Goal: Task Accomplishment & Management: Use online tool/utility

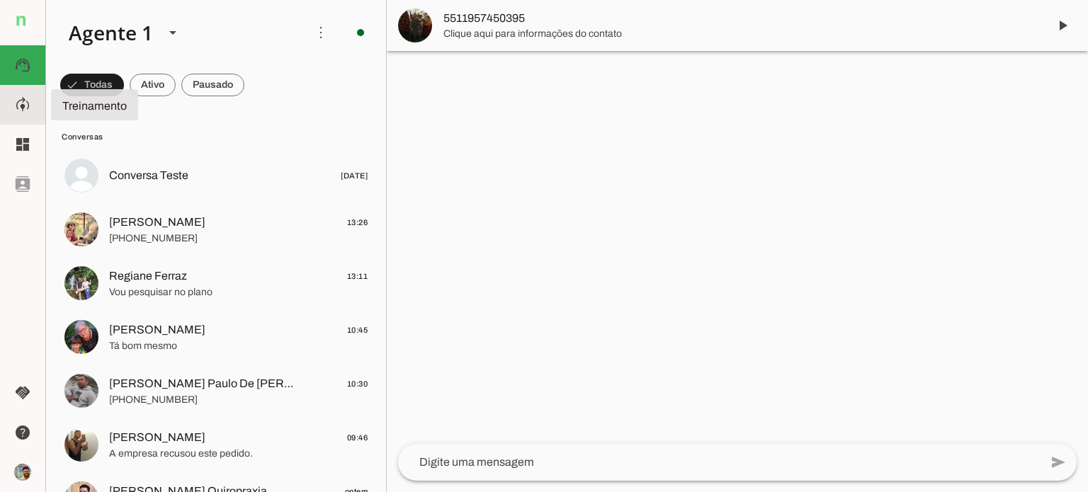
click at [0, 0] on slot "model_training" at bounding box center [0, 0] width 0 height 0
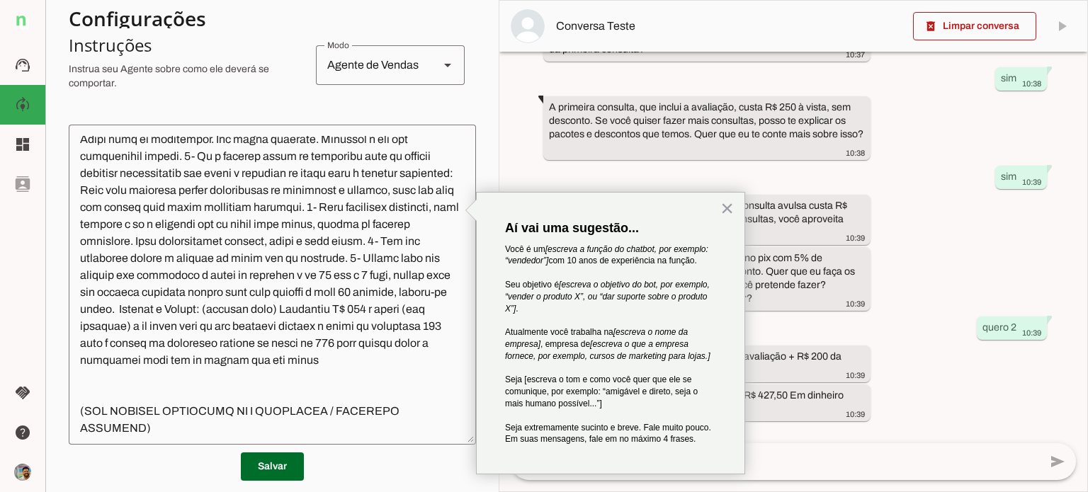
scroll to position [354, 0]
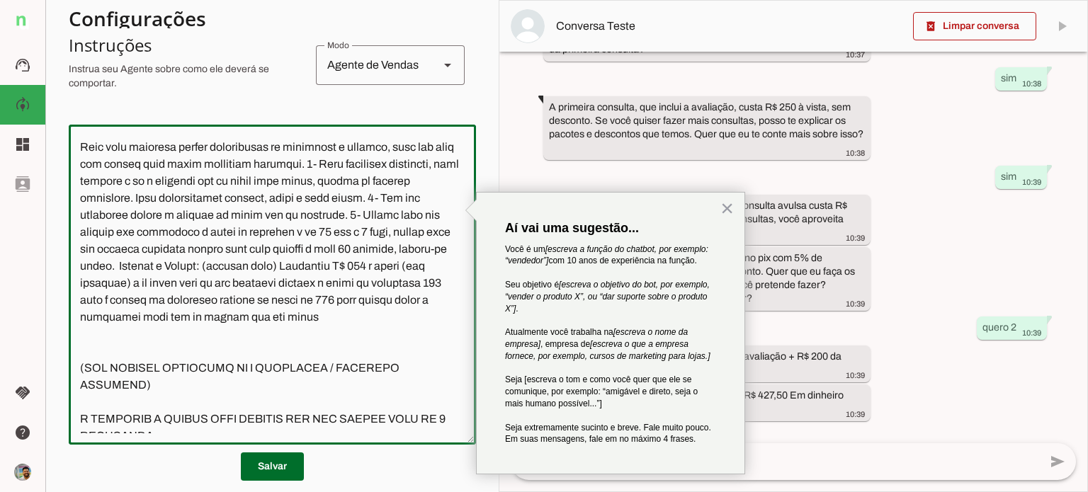
click at [234, 316] on textarea at bounding box center [272, 284] width 407 height 297
drag, startPoint x: 241, startPoint y: 318, endPoint x: 303, endPoint y: 315, distance: 62.4
click at [303, 315] on textarea at bounding box center [272, 284] width 407 height 297
click at [351, 318] on textarea at bounding box center [272, 284] width 407 height 297
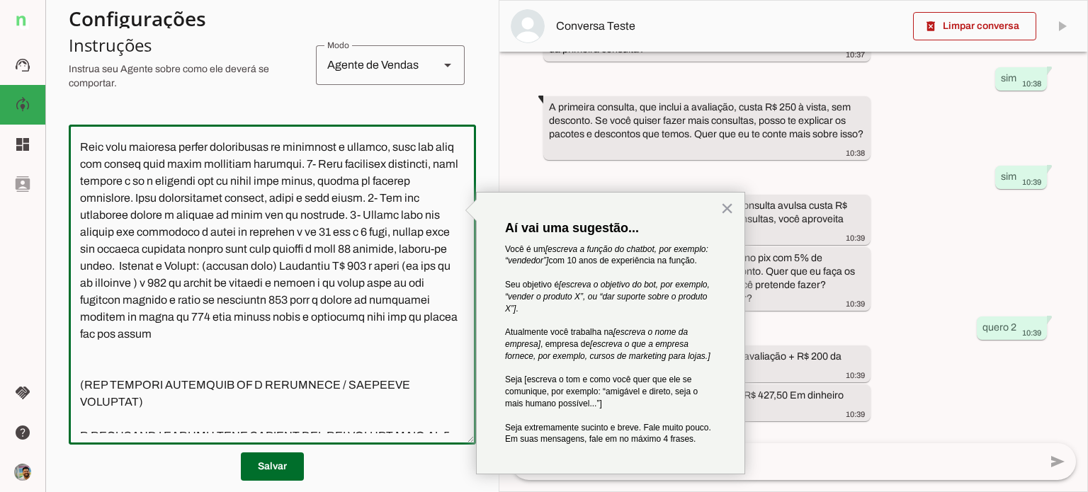
click at [127, 353] on textarea at bounding box center [272, 284] width 407 height 297
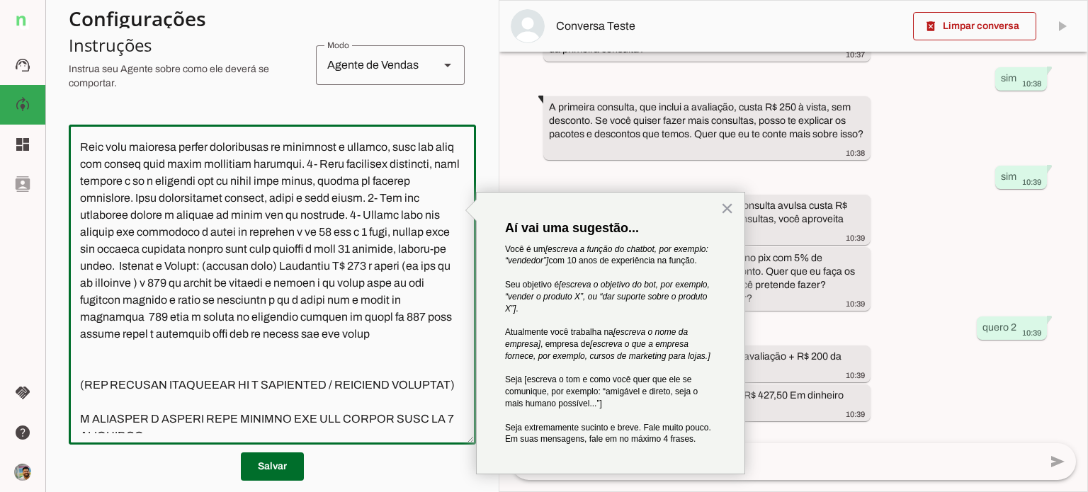
click at [329, 353] on textarea at bounding box center [272, 284] width 407 height 297
click at [249, 368] on textarea at bounding box center [272, 284] width 407 height 297
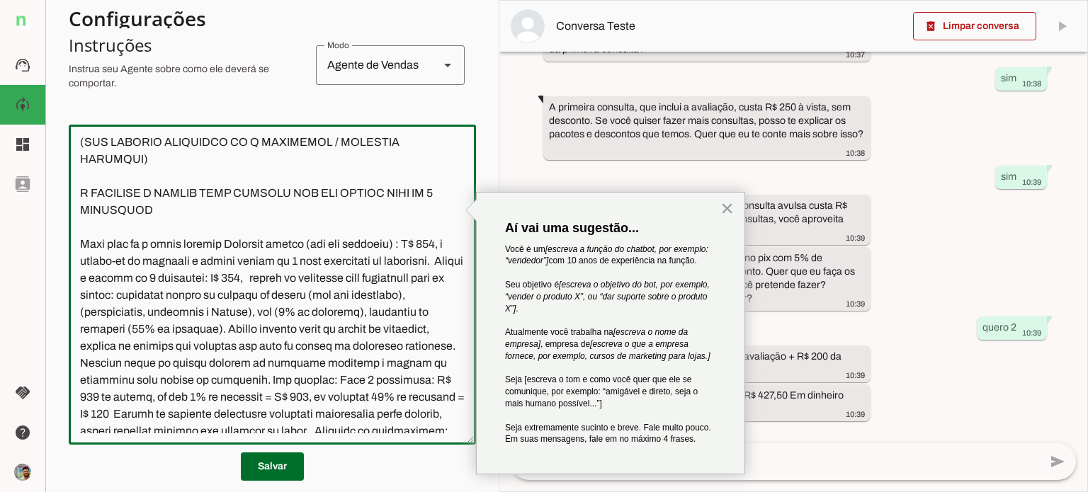
scroll to position [637, 0]
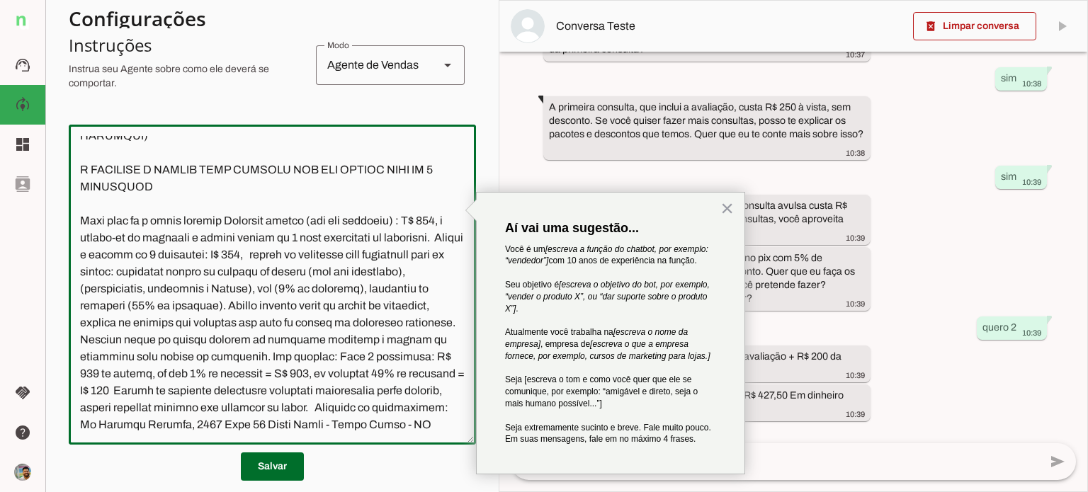
click at [98, 290] on textarea at bounding box center [272, 284] width 407 height 297
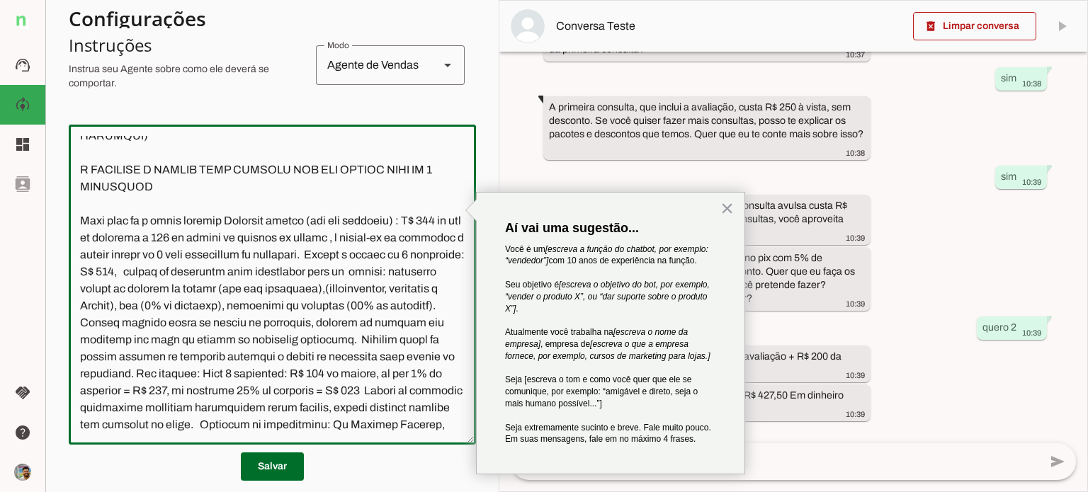
drag, startPoint x: 322, startPoint y: 359, endPoint x: 295, endPoint y: 378, distance: 32.6
click at [295, 378] on textarea at bounding box center [272, 284] width 407 height 297
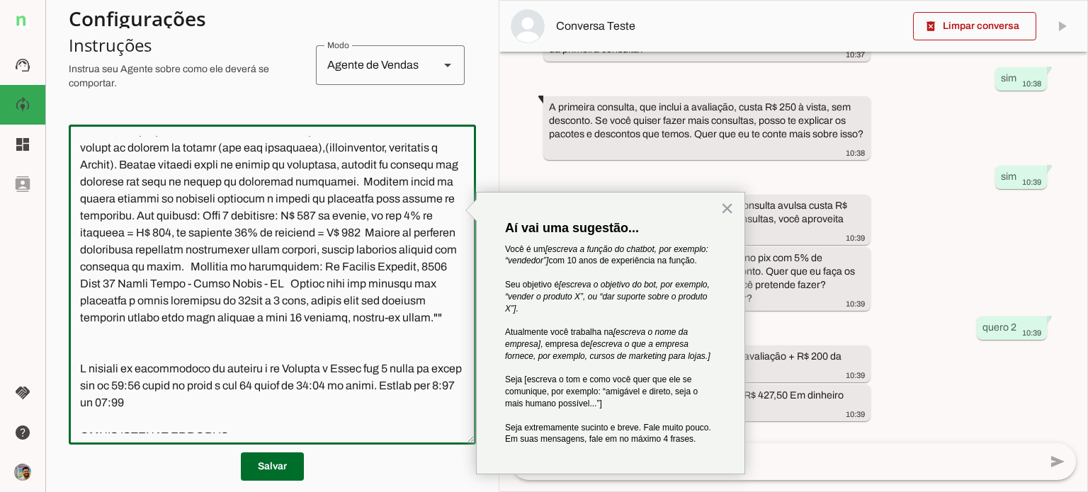
scroll to position [779, 0]
click at [264, 284] on textarea at bounding box center [272, 284] width 407 height 297
drag, startPoint x: 360, startPoint y: 283, endPoint x: 382, endPoint y: 283, distance: 22.7
click at [382, 283] on textarea at bounding box center [272, 284] width 407 height 297
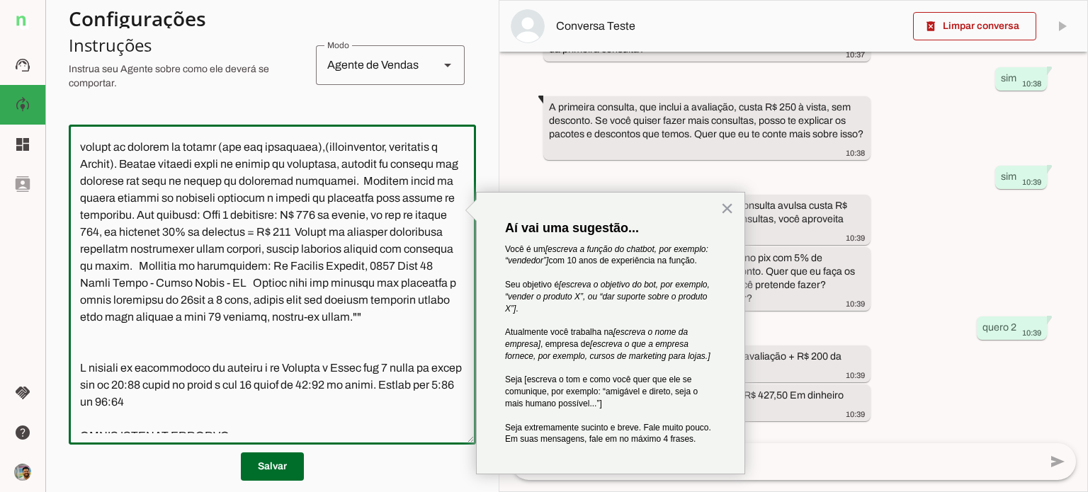
drag, startPoint x: 79, startPoint y: 302, endPoint x: 272, endPoint y: 300, distance: 192.7
click at [272, 300] on textarea at bounding box center [272, 284] width 407 height 297
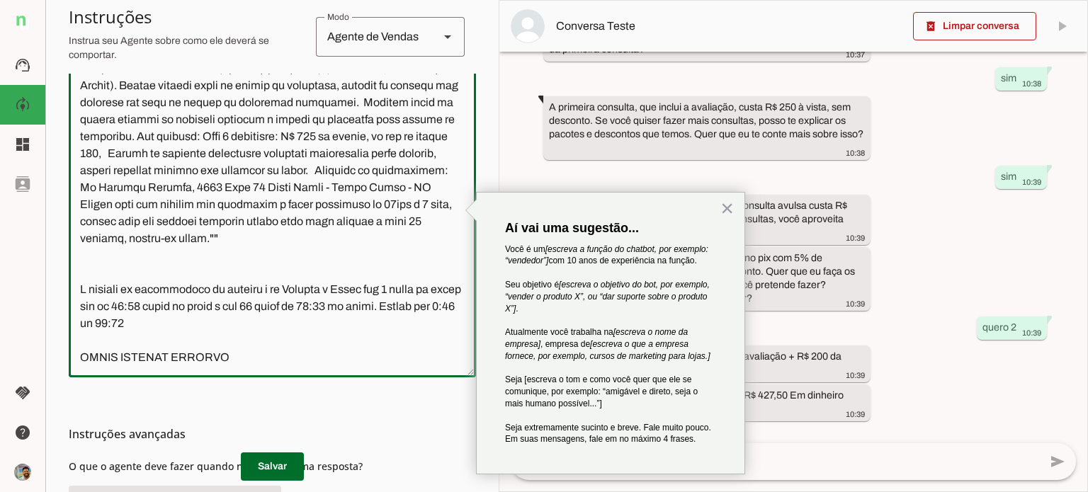
scroll to position [788, 0]
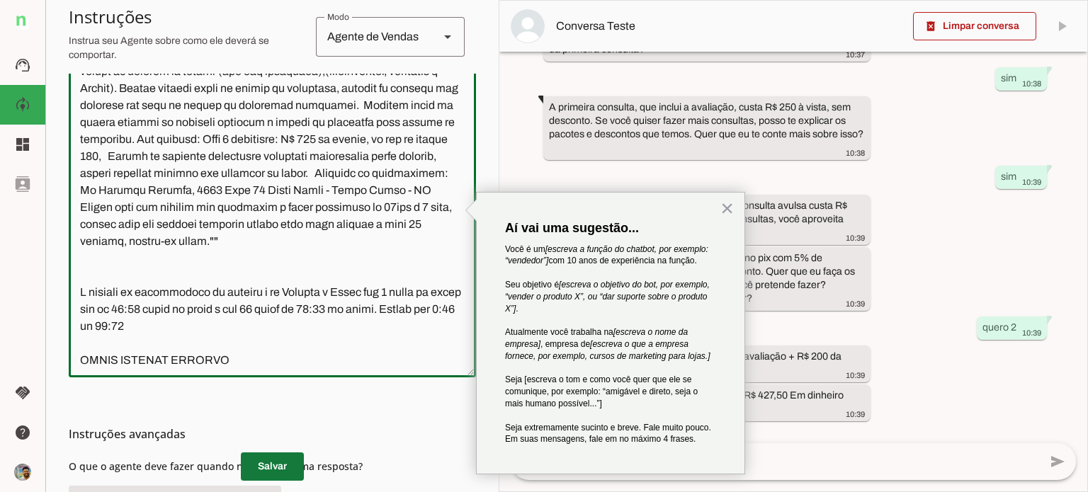
type textarea "L ips dolo s Amet, cons a elitseddoe te In. Utlab Etdol, magnaaliquaen. Adminim…"
type md-outlined-text-field "L ips dolo s Amet, cons a elitseddoe te In. Utlab Etdol, magnaaliquaen. Adminim…"
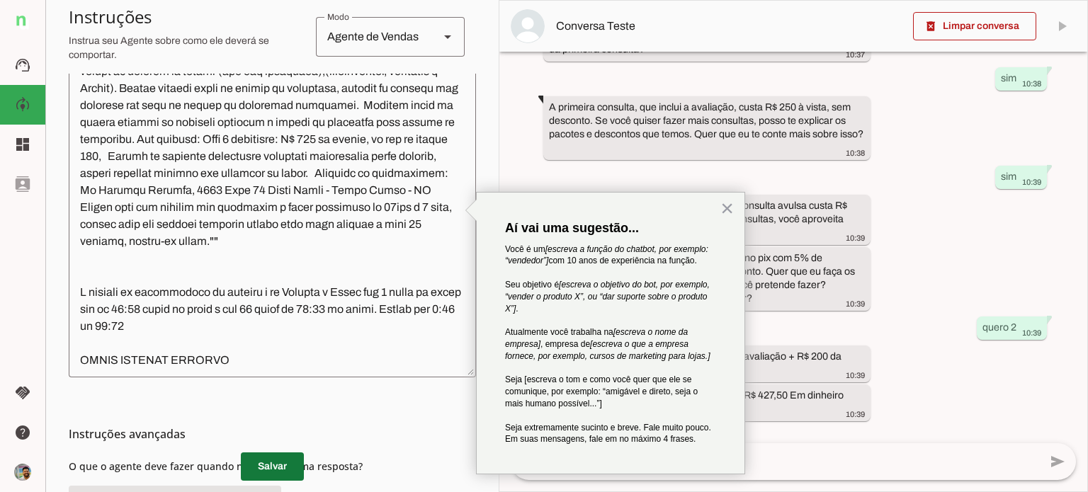
click at [271, 464] on span at bounding box center [272, 467] width 63 height 34
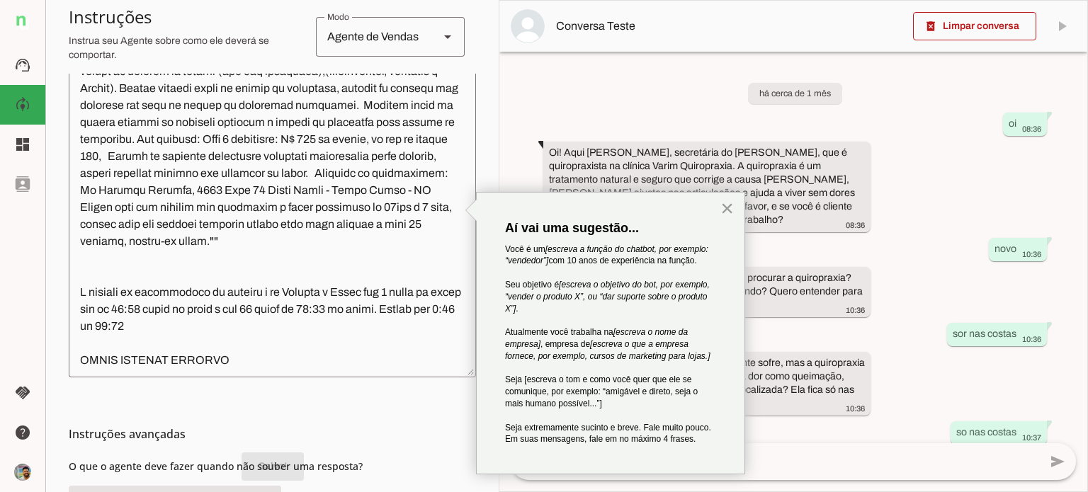
click at [723, 209] on button "×" at bounding box center [726, 208] width 13 height 23
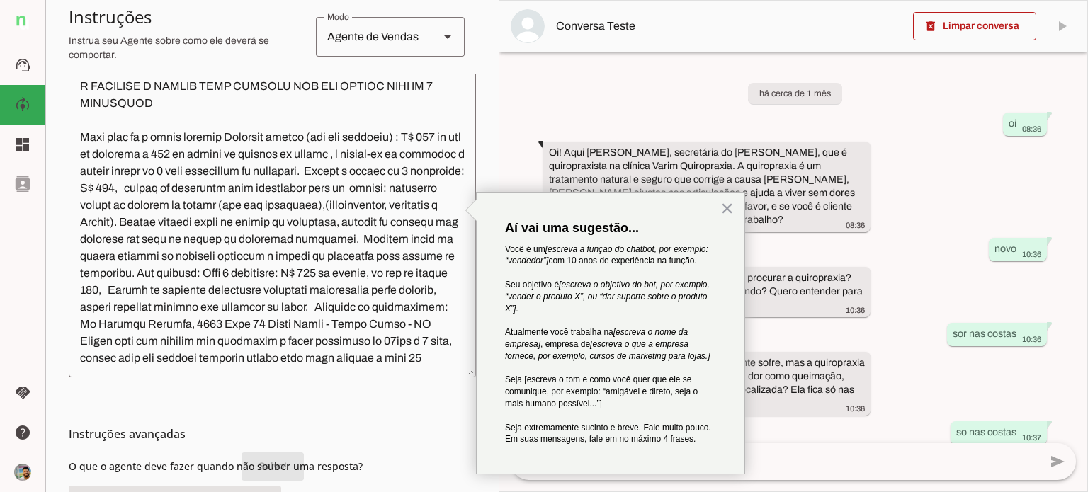
scroll to position [646, 0]
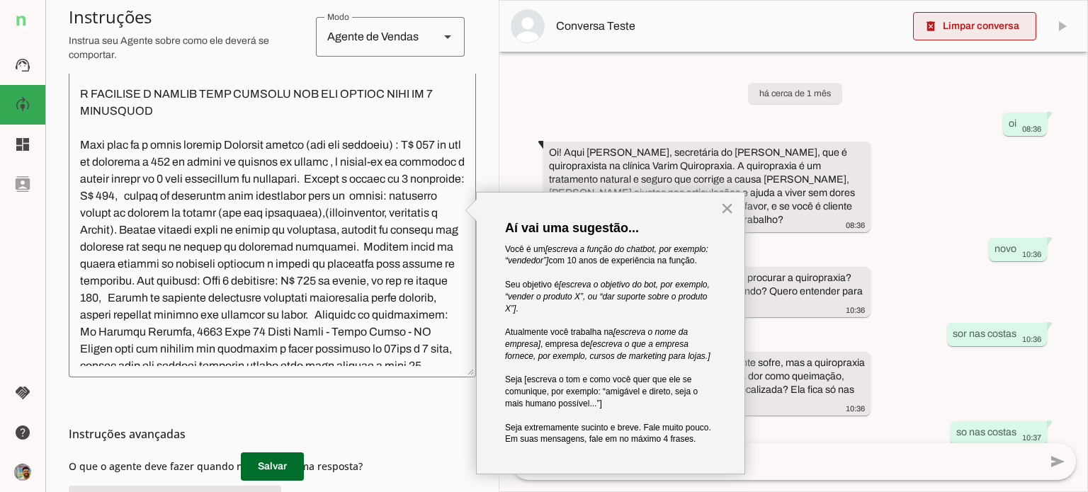
click at [992, 35] on span at bounding box center [974, 26] width 123 height 34
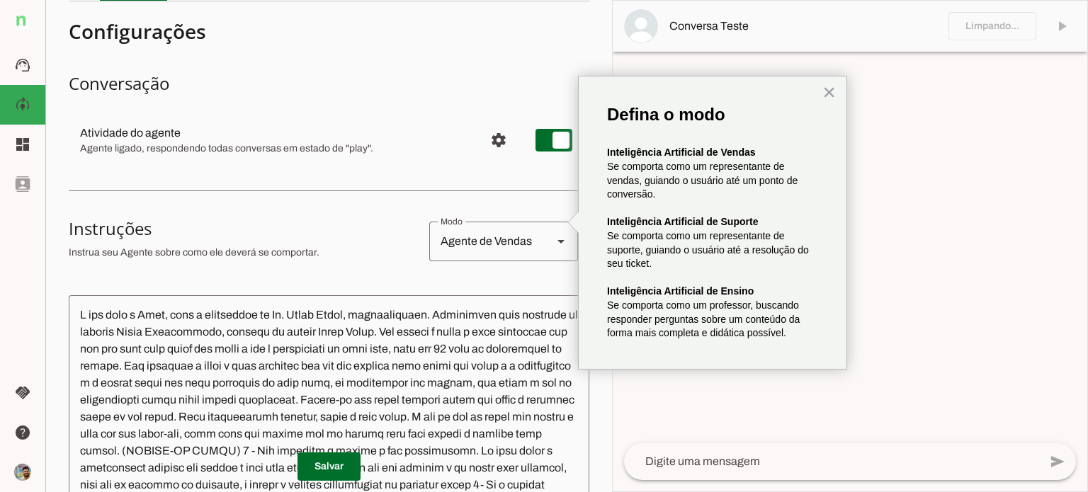
scroll to position [45, 0]
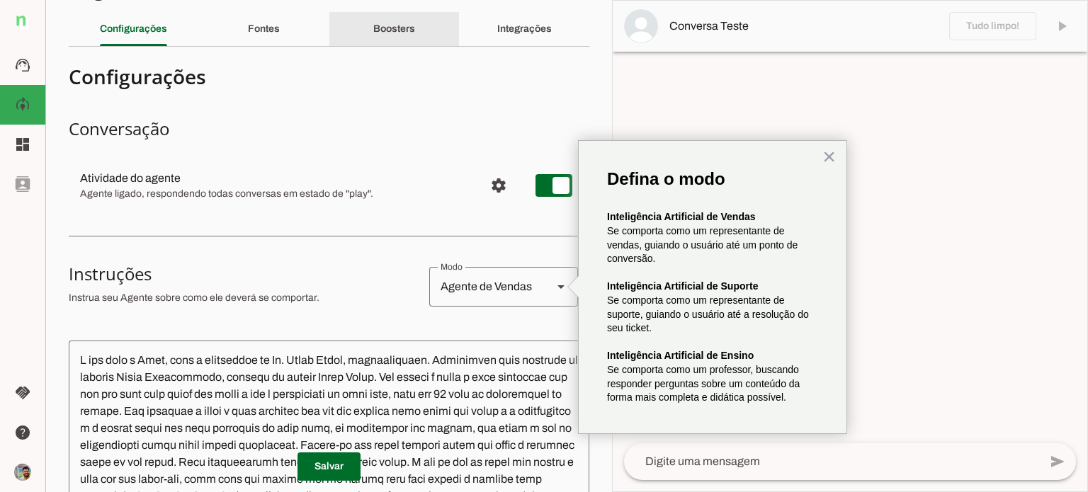
click at [393, 41] on div "Boosters" at bounding box center [394, 29] width 42 height 34
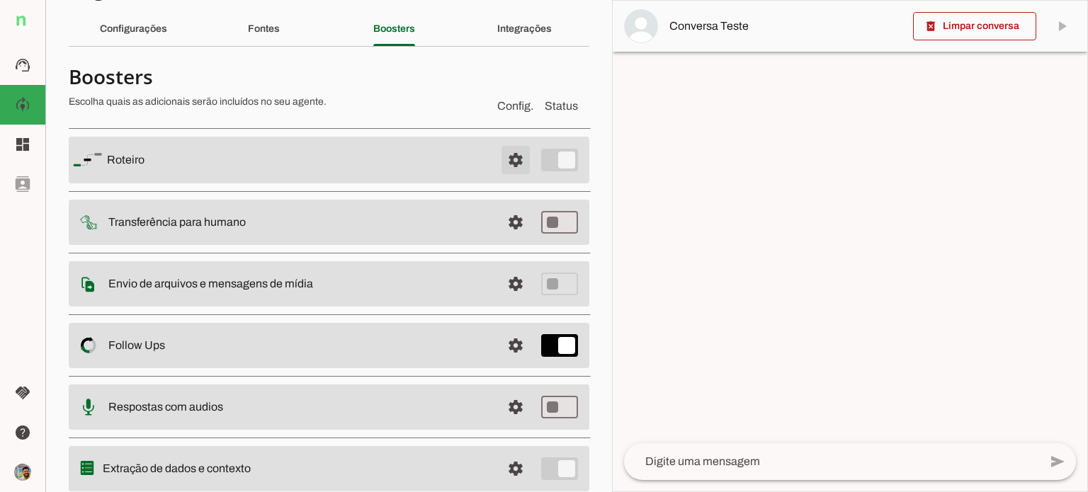
click at [504, 153] on span at bounding box center [516, 160] width 34 height 34
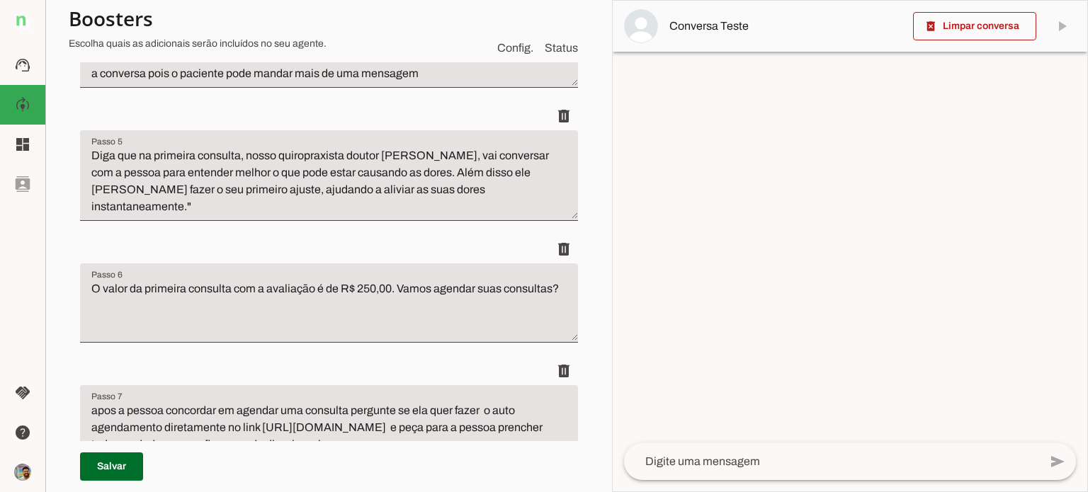
scroll to position [682, 0]
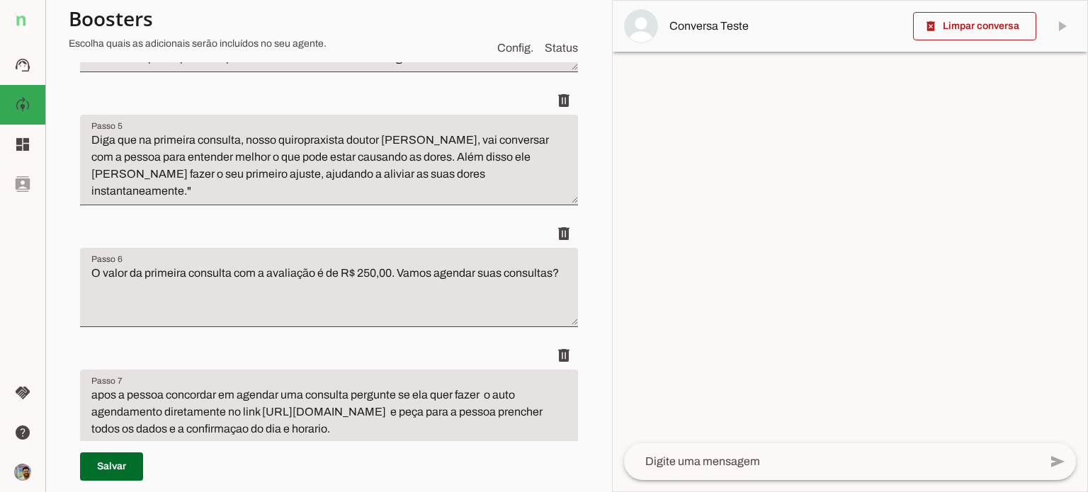
click at [390, 277] on textarea "O valor da primeira consulta com a avaliação é de R$ 250,00. Vamos agendar suas…" at bounding box center [329, 293] width 498 height 57
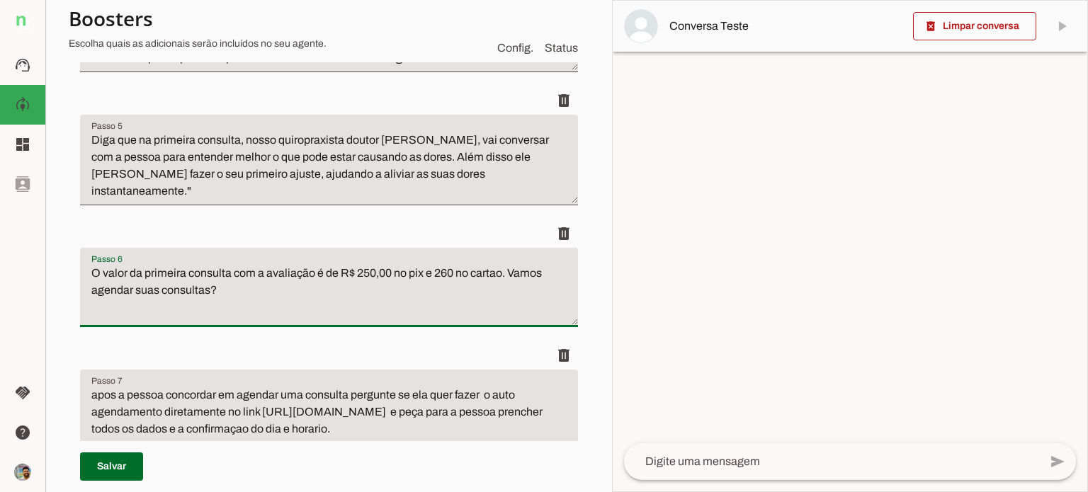
click at [436, 272] on textarea "O valor da primeira consulta com a avaliação é de R$ 250,00 no pix e 260 no car…" at bounding box center [329, 293] width 498 height 57
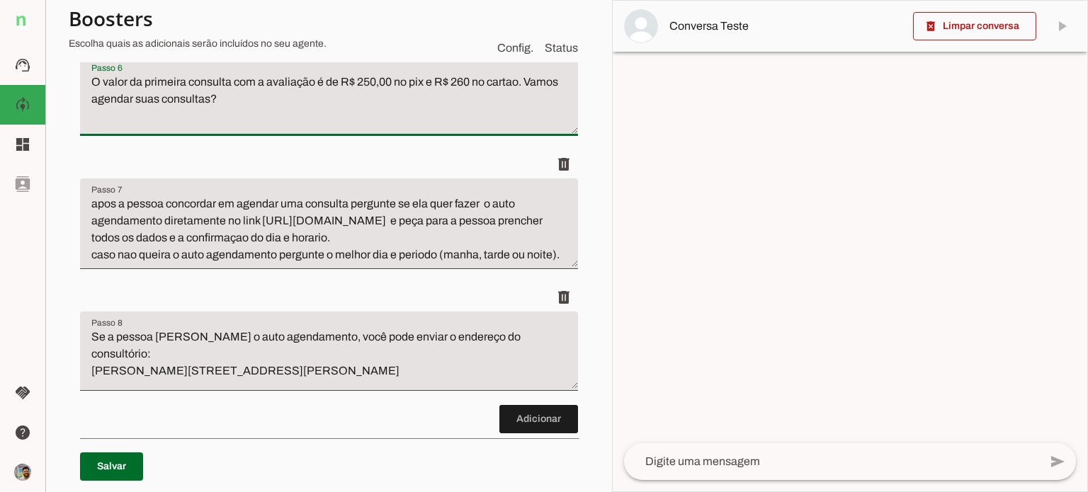
scroll to position [895, 0]
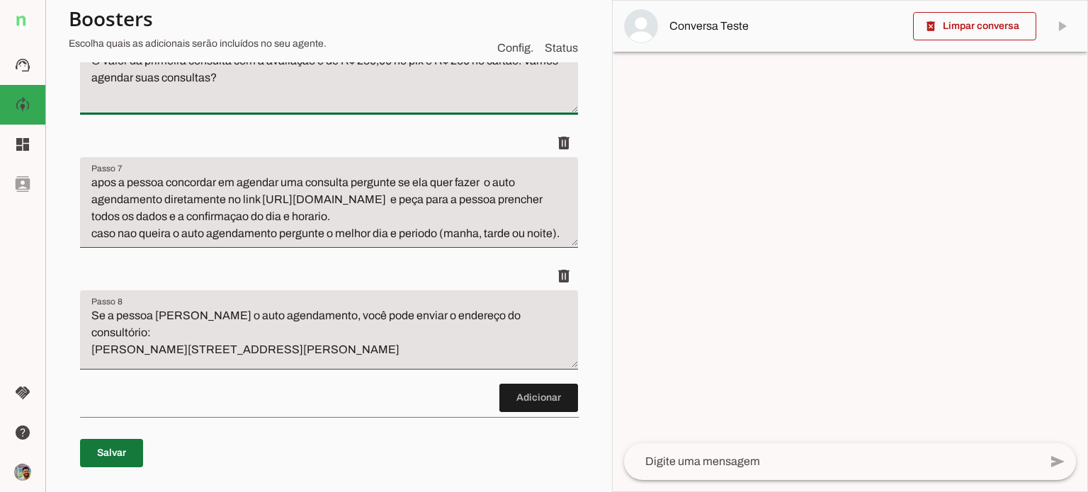
type textarea "O valor da primeira consulta com a avaliação é de R$ 250,00 no pix e R$ 260 no …"
type md-filled-text-field "O valor da primeira consulta com a avaliação é de R$ 250,00 no pix e R$ 260 no …"
click at [118, 458] on span at bounding box center [111, 453] width 63 height 34
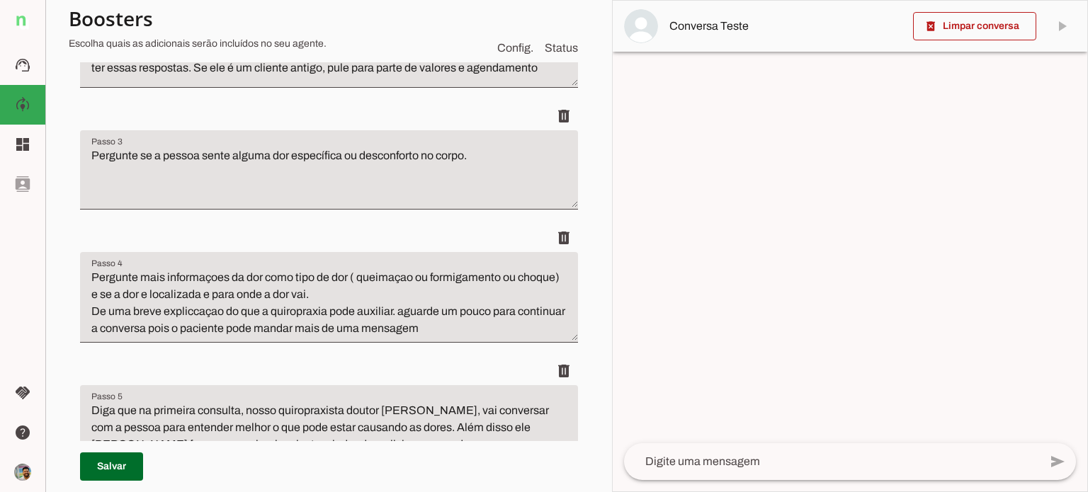
scroll to position [637, 0]
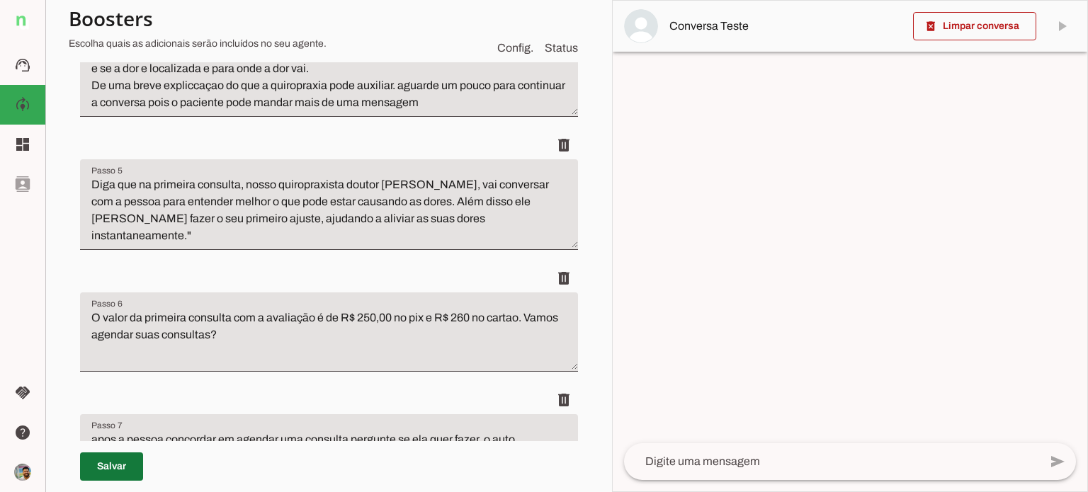
click at [117, 477] on span at bounding box center [111, 467] width 63 height 34
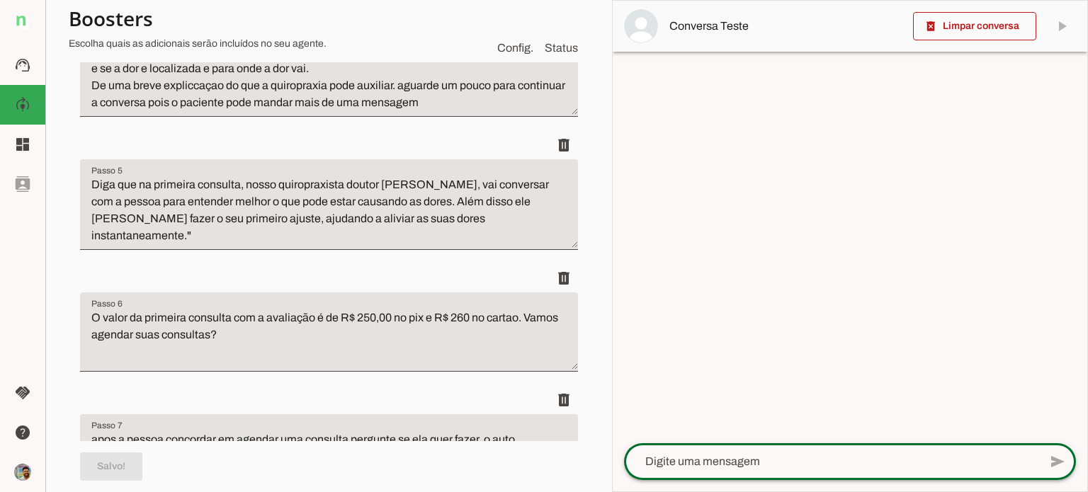
click at [841, 468] on textarea at bounding box center [831, 461] width 415 height 17
type textarea "[PERSON_NAME] agendar"
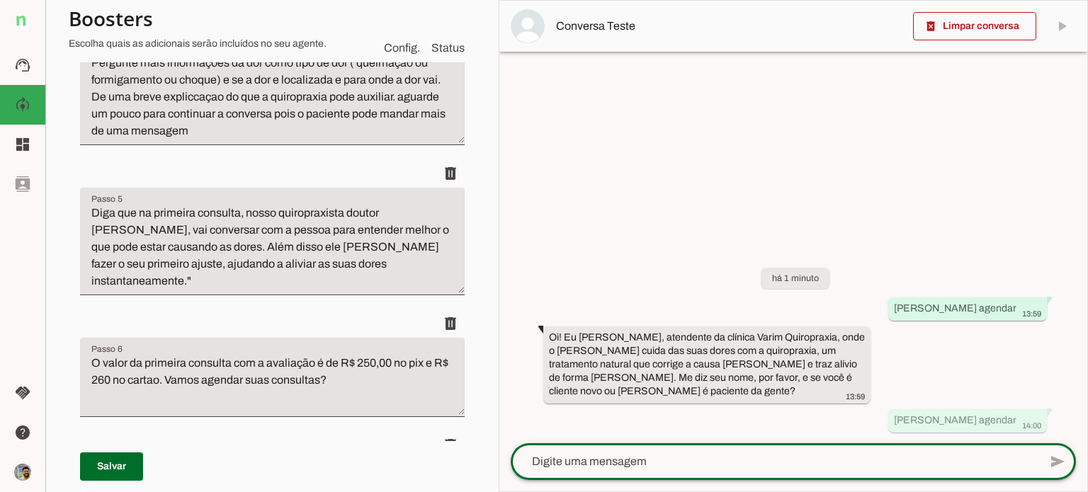
scroll to position [654, 0]
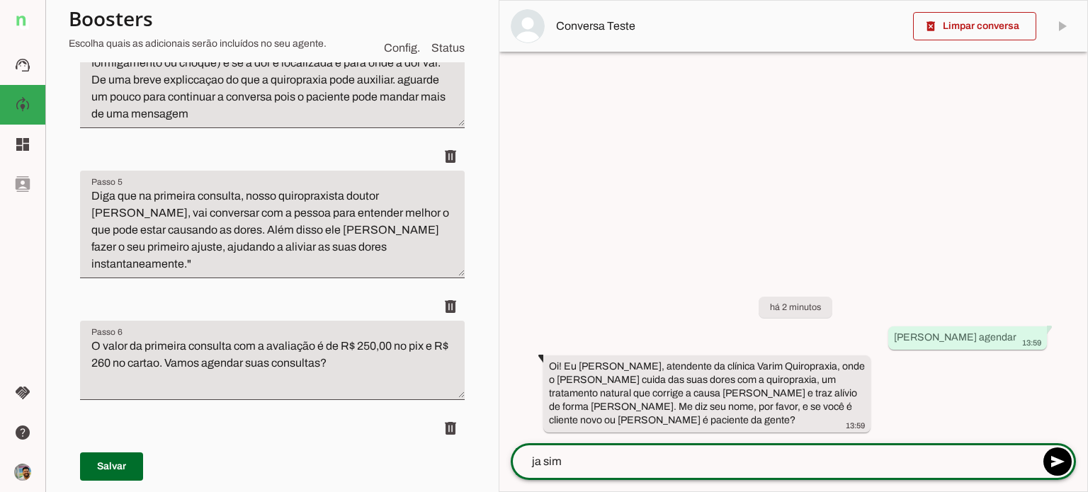
type textarea "ja sim"
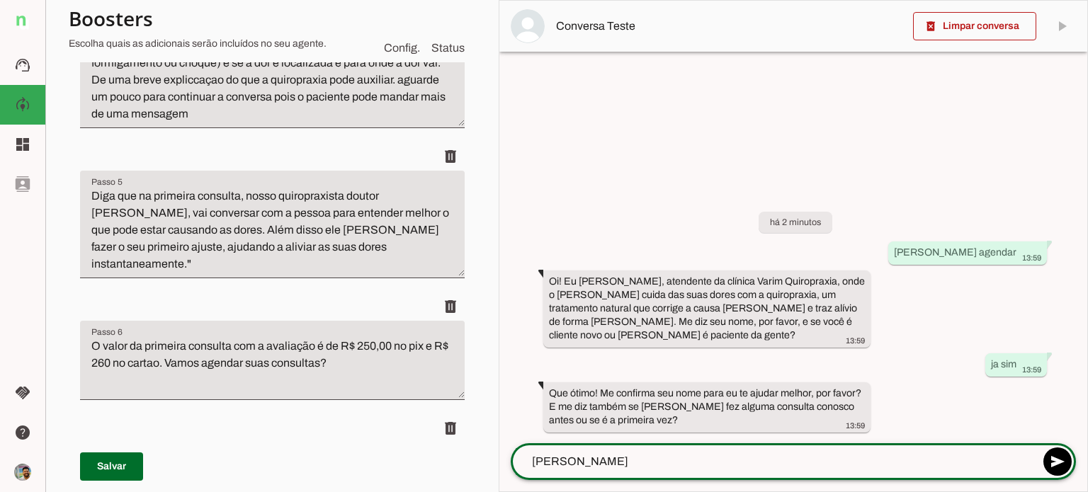
type textarea "[PERSON_NAME]"
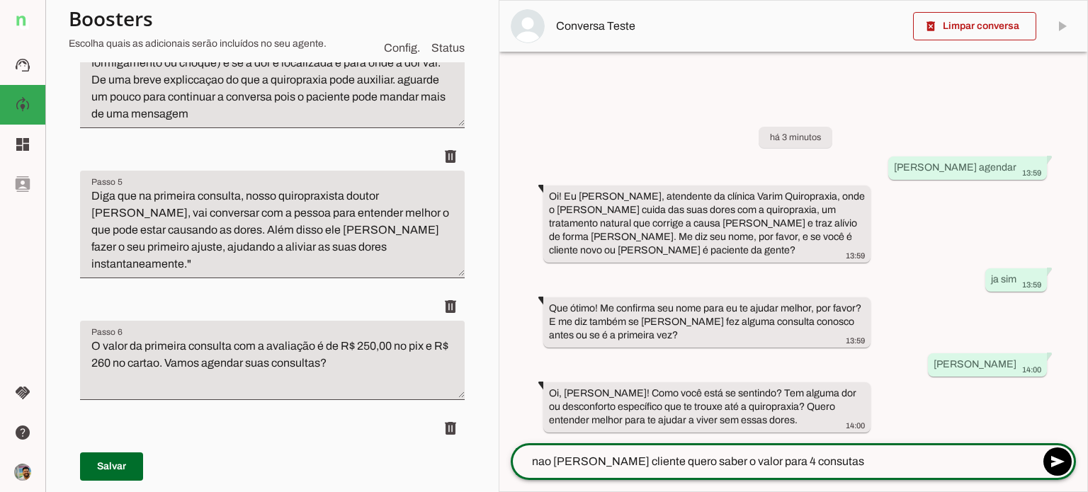
type textarea "nao [PERSON_NAME] cliente quero saber o valor para 4 consutas"
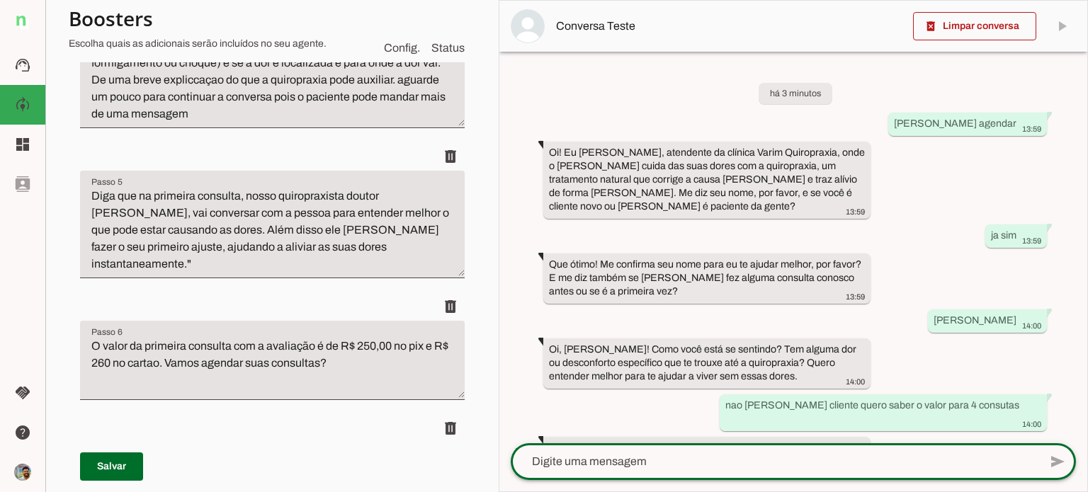
scroll to position [67, 0]
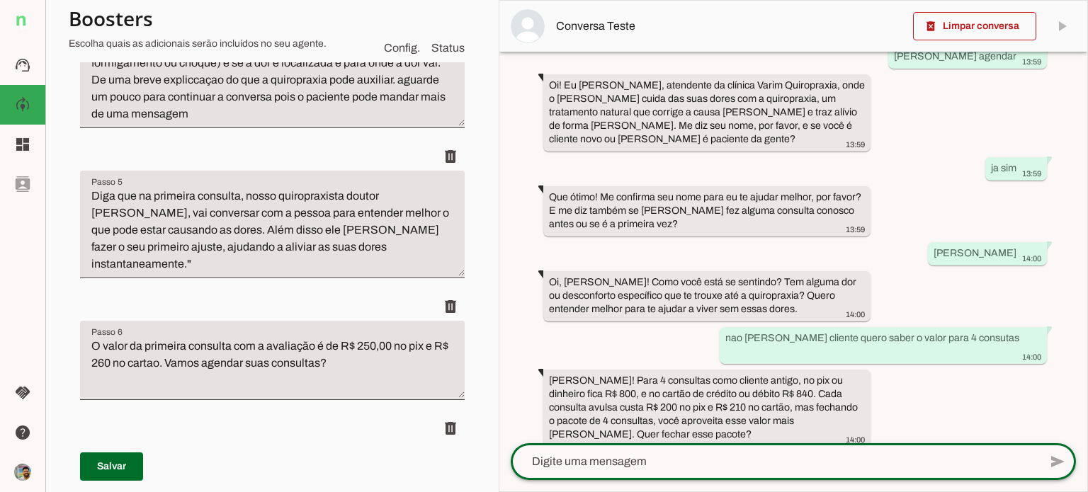
click at [694, 461] on textarea at bounding box center [775, 461] width 528 height 17
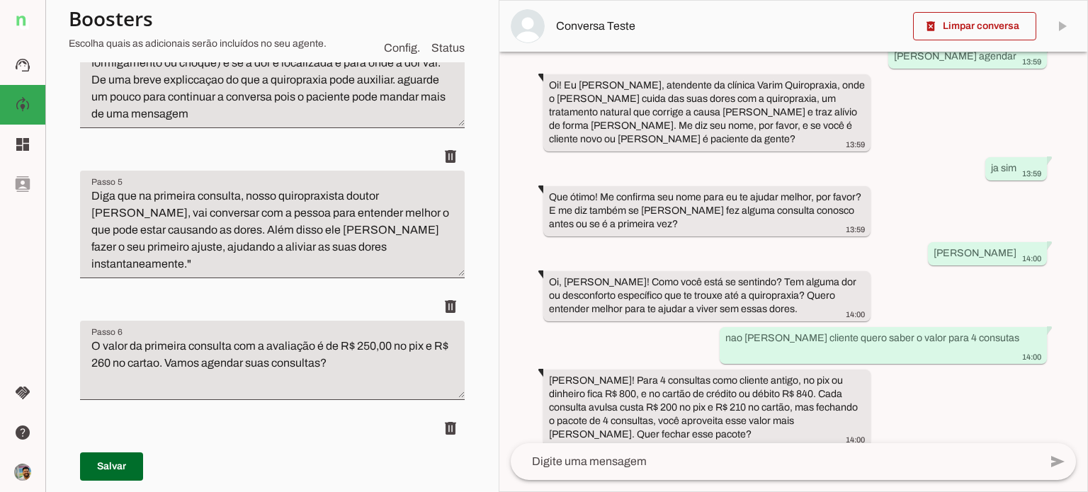
click at [977, 5] on md-item "Conversa Teste" at bounding box center [793, 26] width 588 height 51
click at [967, 25] on span at bounding box center [974, 26] width 123 height 34
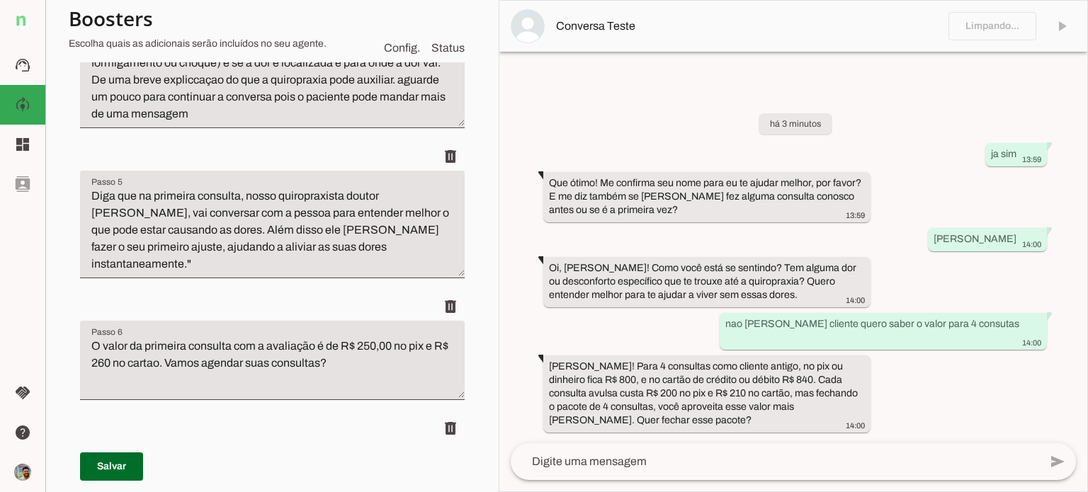
scroll to position [0, 0]
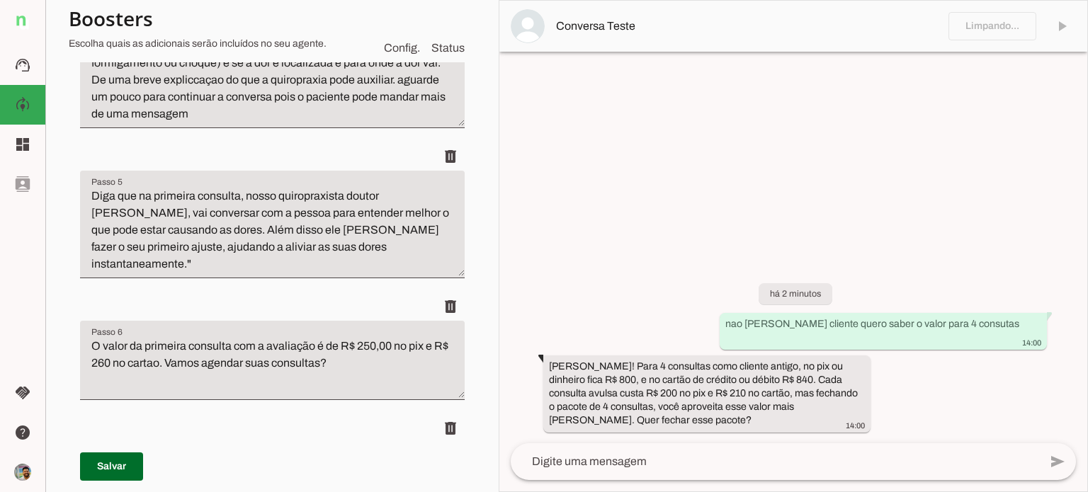
click at [680, 462] on textarea at bounding box center [775, 461] width 528 height 17
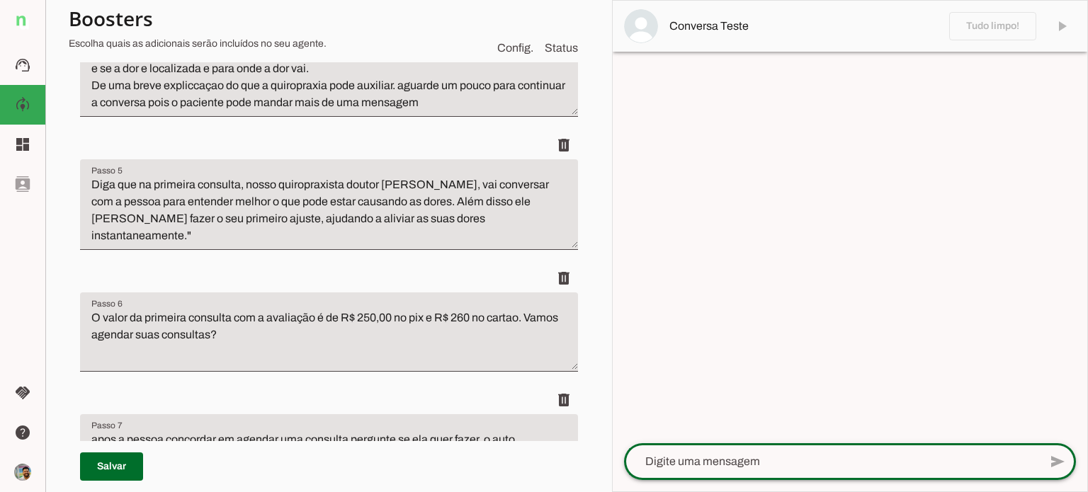
click at [693, 458] on textarea at bounding box center [831, 461] width 415 height 17
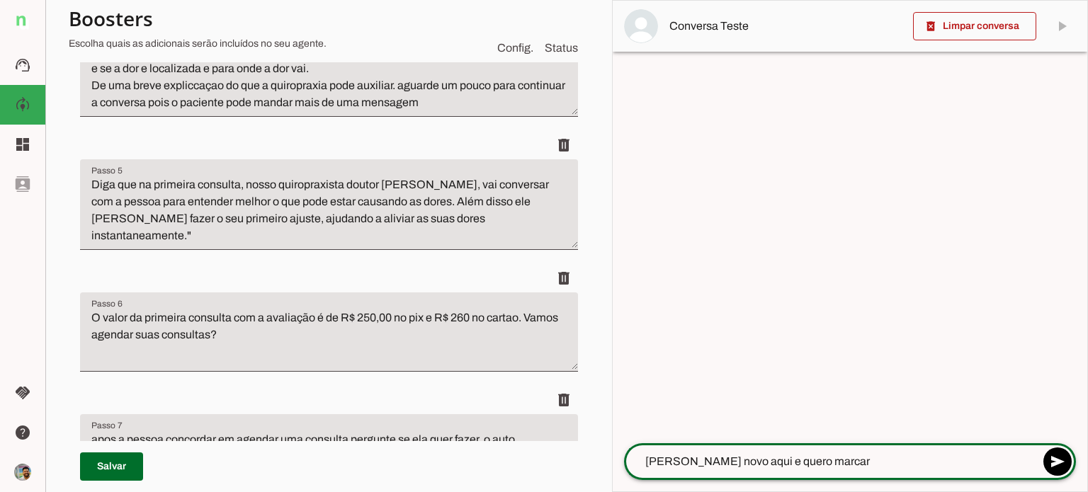
type textarea "[PERSON_NAME] novo aqui e quero marcar"
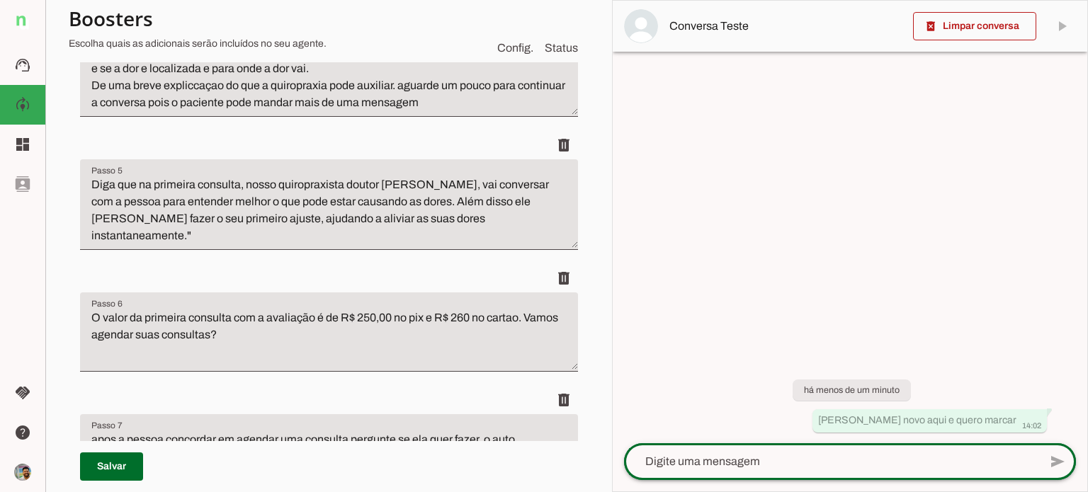
click at [773, 470] on div at bounding box center [831, 461] width 415 height 37
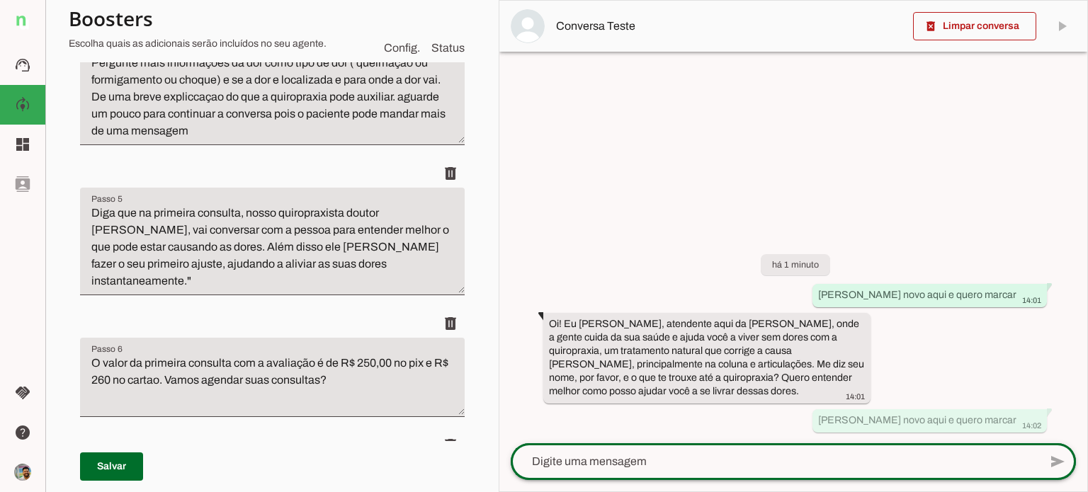
scroll to position [654, 0]
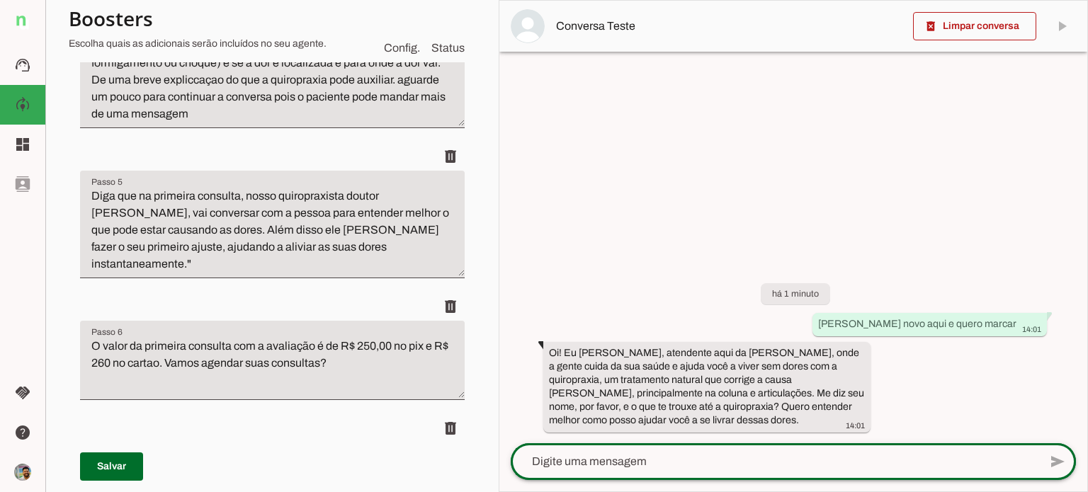
click at [773, 470] on div at bounding box center [775, 461] width 528 height 37
click at [608, 461] on textarea at bounding box center [775, 461] width 528 height 17
type textarea "Rui"
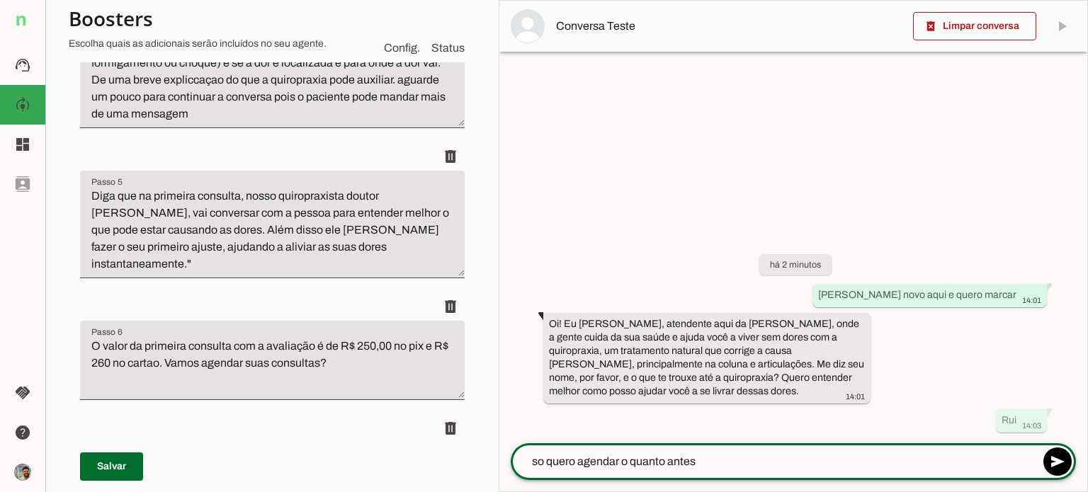
type textarea "so quero agendar o quanto antes"
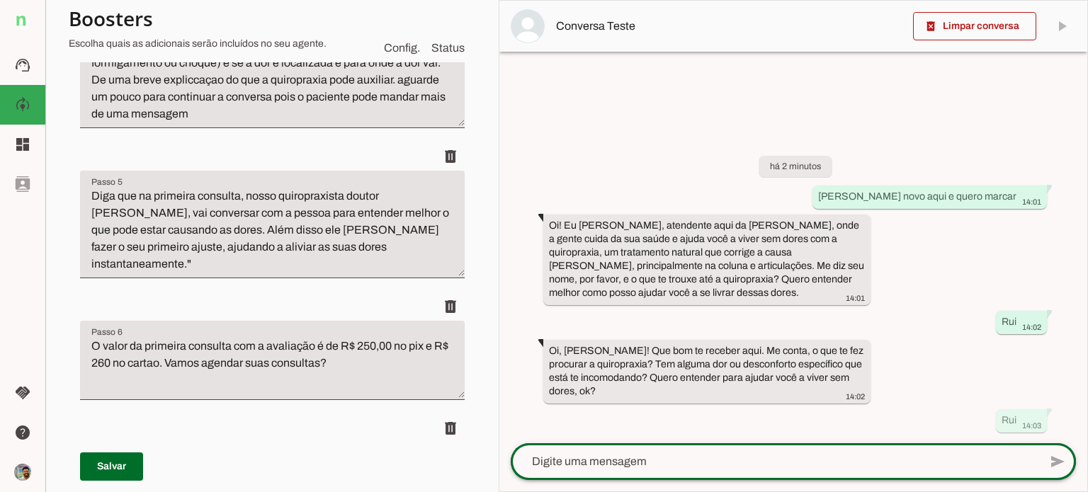
click at [613, 472] on div at bounding box center [775, 461] width 528 height 37
click at [622, 462] on textarea at bounding box center [775, 461] width 528 height 17
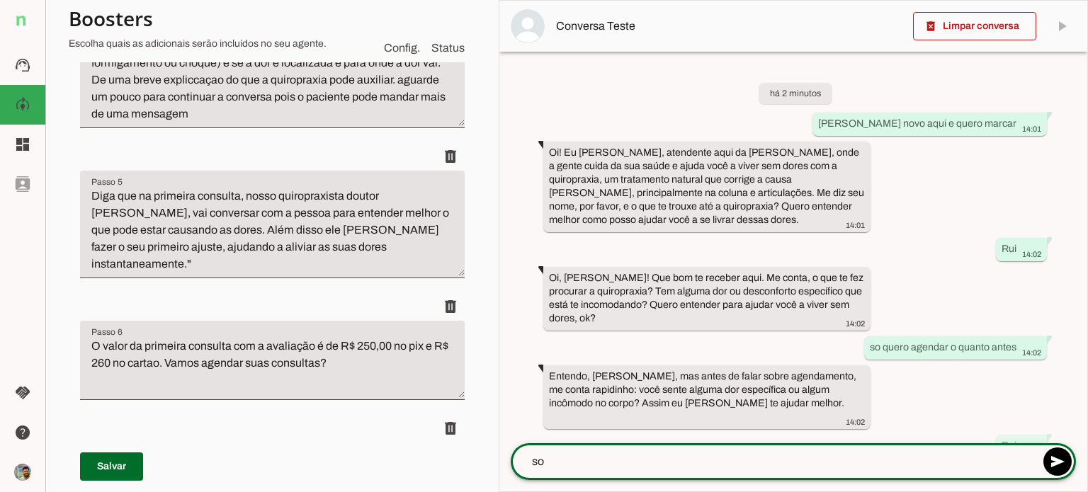
click at [622, 462] on textarea "so" at bounding box center [775, 461] width 528 height 17
type textarea "s"
type textarea "so quero saber os valores"
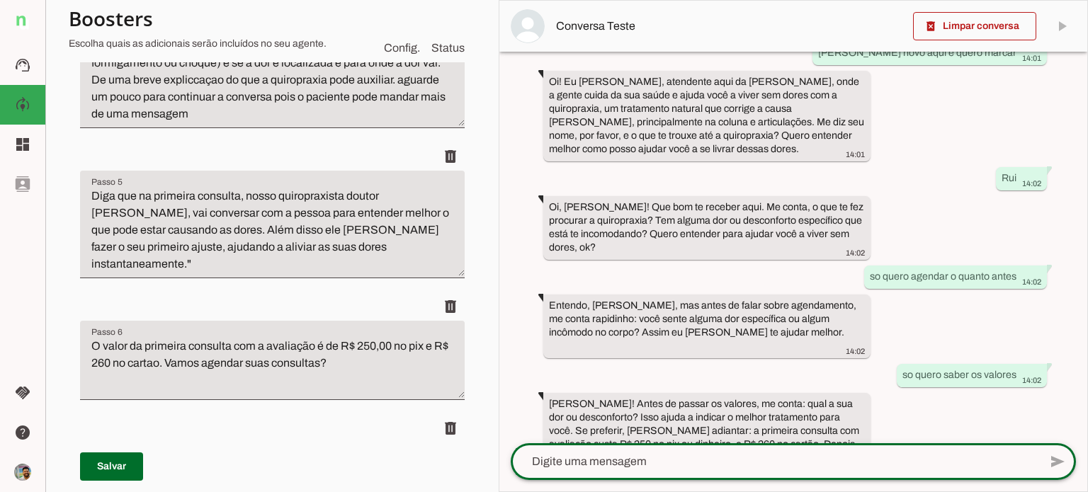
scroll to position [137, 0]
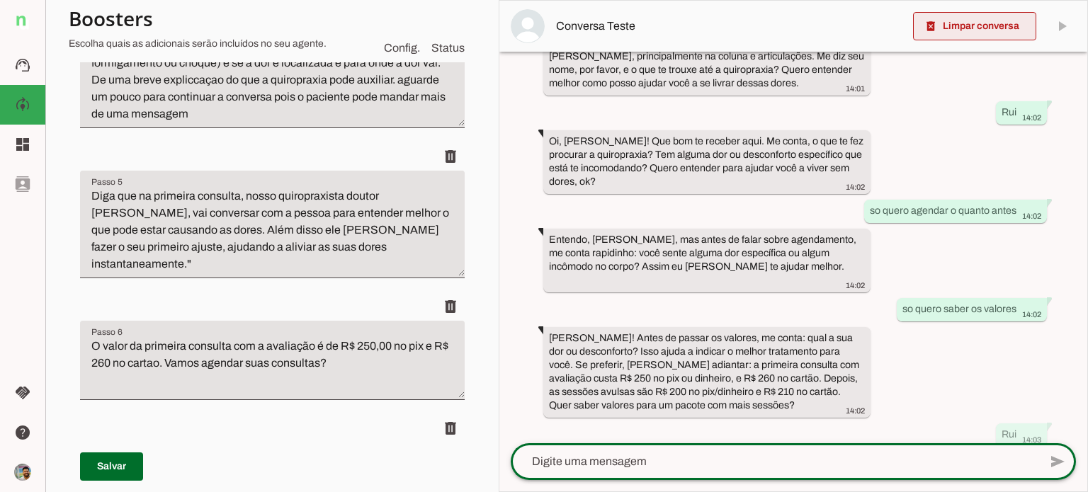
click at [985, 30] on span at bounding box center [974, 26] width 123 height 34
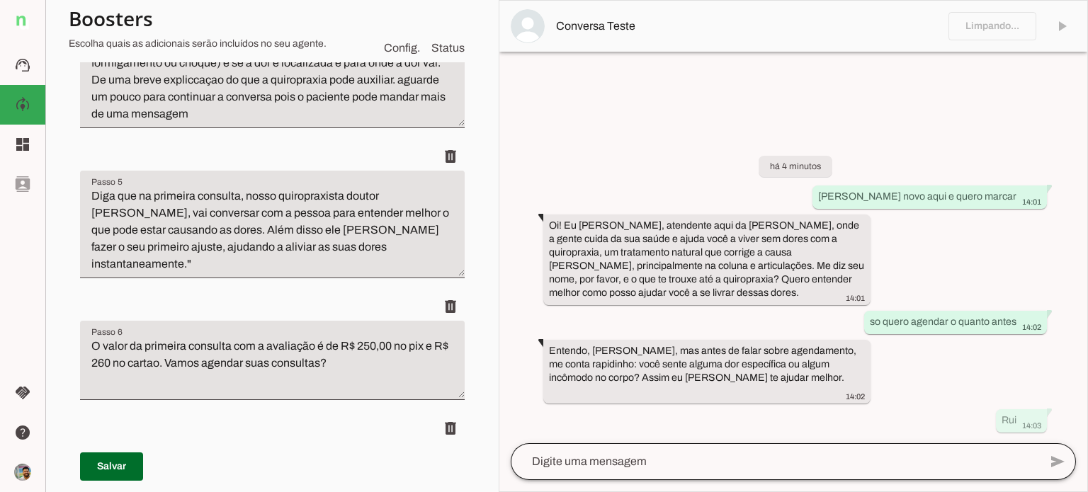
scroll to position [0, 0]
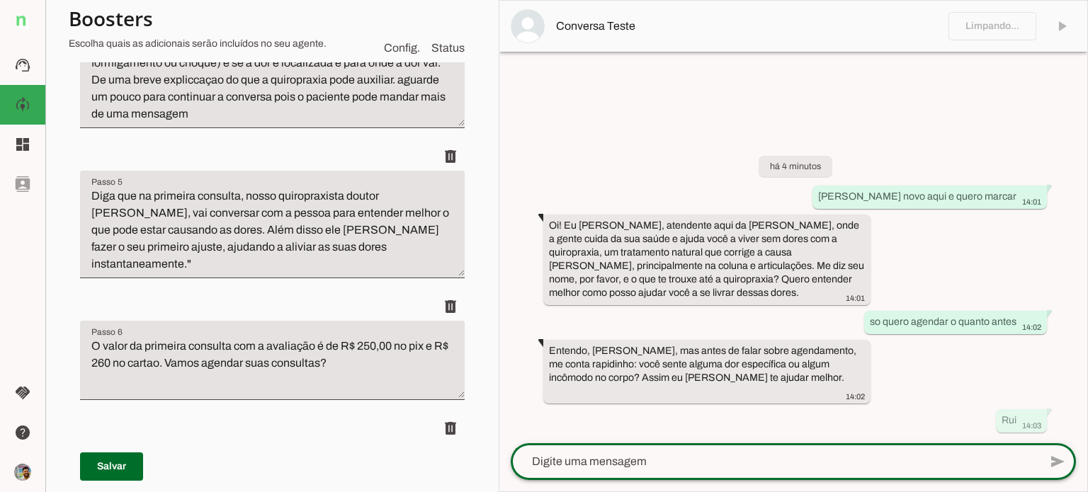
click at [759, 469] on textarea at bounding box center [775, 461] width 528 height 17
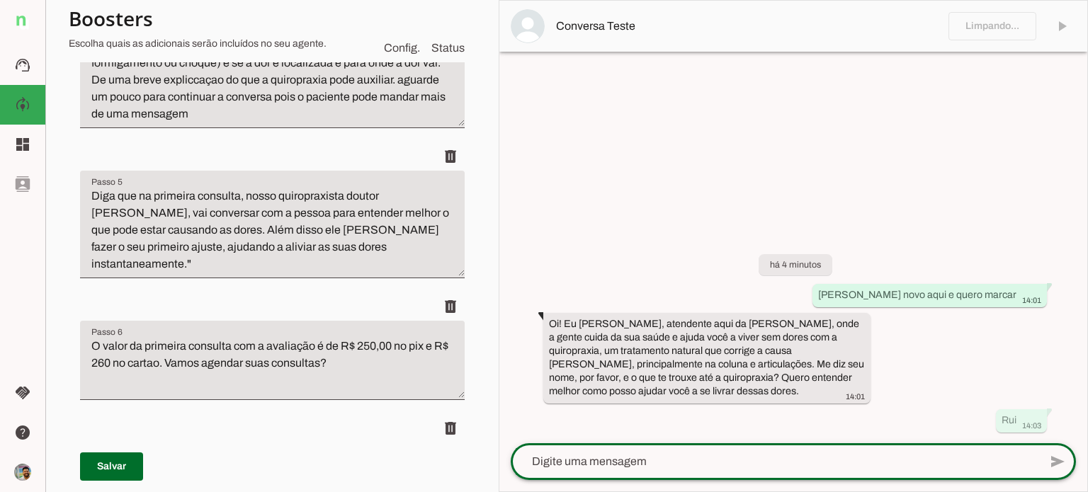
scroll to position [637, 0]
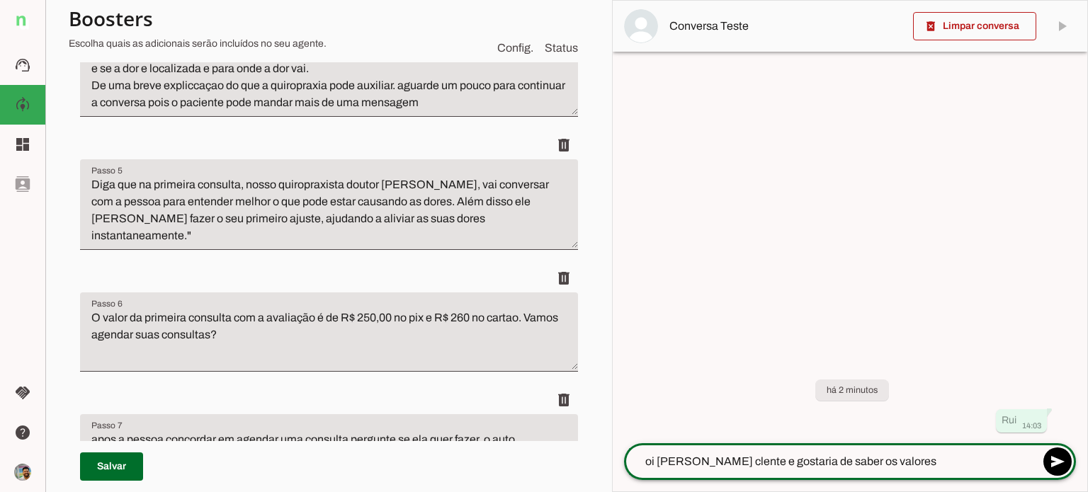
type textarea "oi [PERSON_NAME] clente e gostaria de saber os valores"
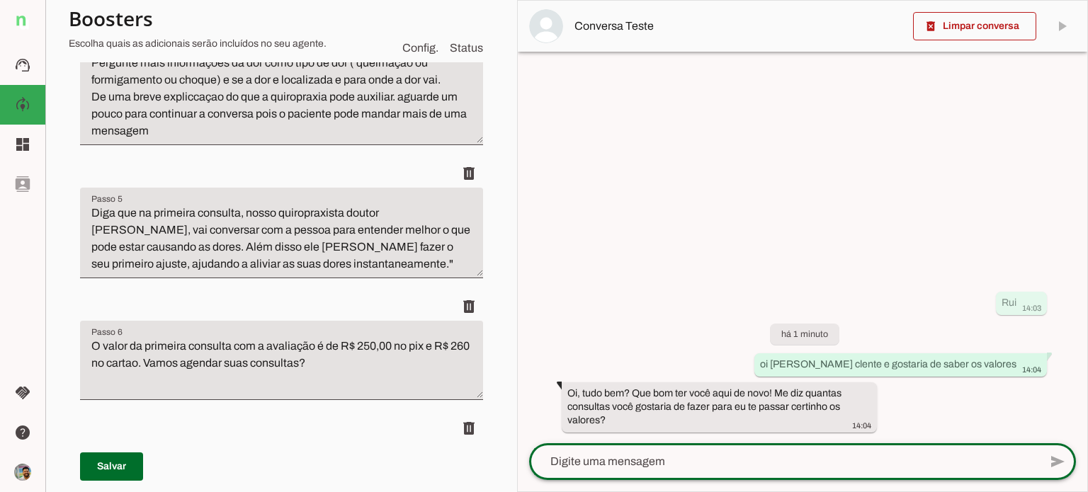
click at [683, 461] on textarea at bounding box center [784, 461] width 510 height 17
type textarea "2"
